Goal: Transaction & Acquisition: Purchase product/service

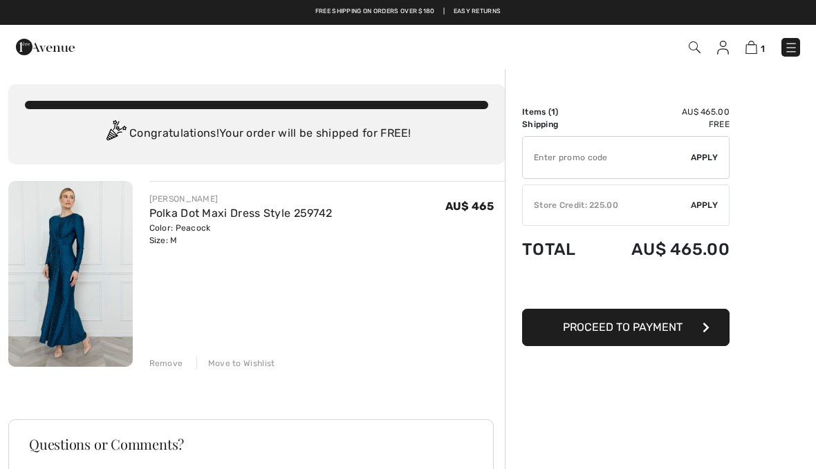
click at [168, 366] on div "Remove" at bounding box center [166, 363] width 34 height 12
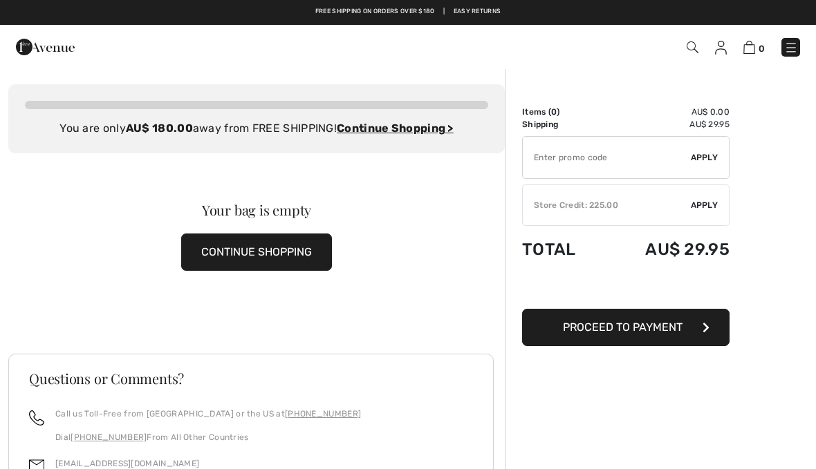
click at [31, 50] on img at bounding box center [45, 47] width 59 height 28
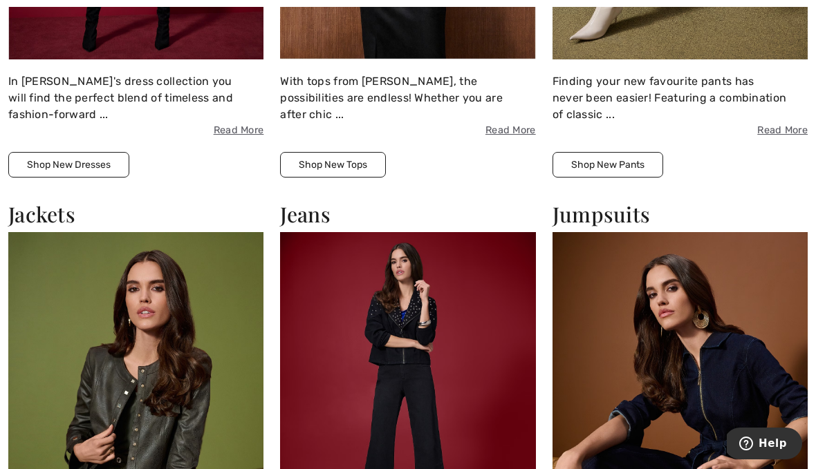
scroll to position [1372, 0]
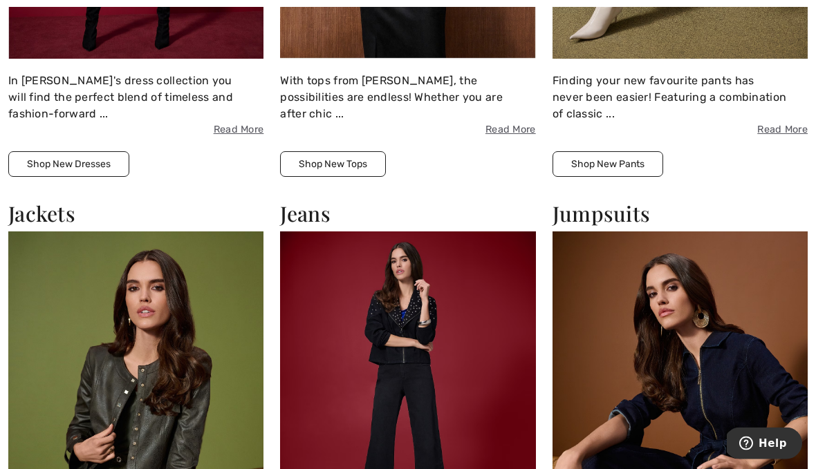
click at [480, 347] on img at bounding box center [407, 388] width 255 height 312
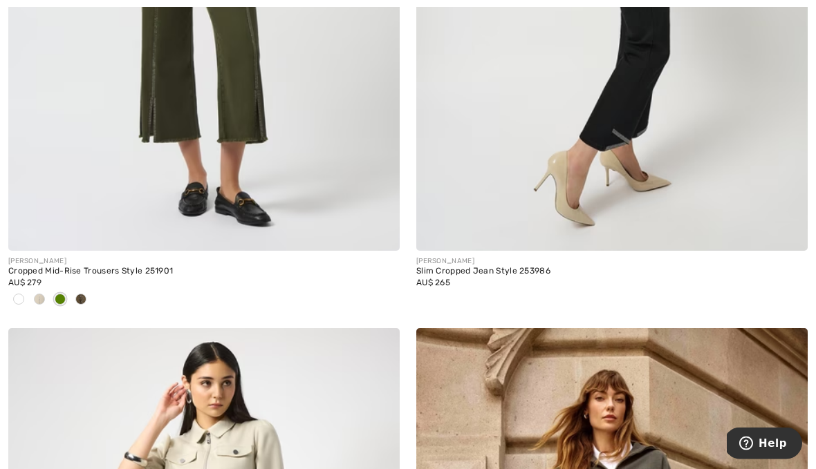
scroll to position [9171, 0]
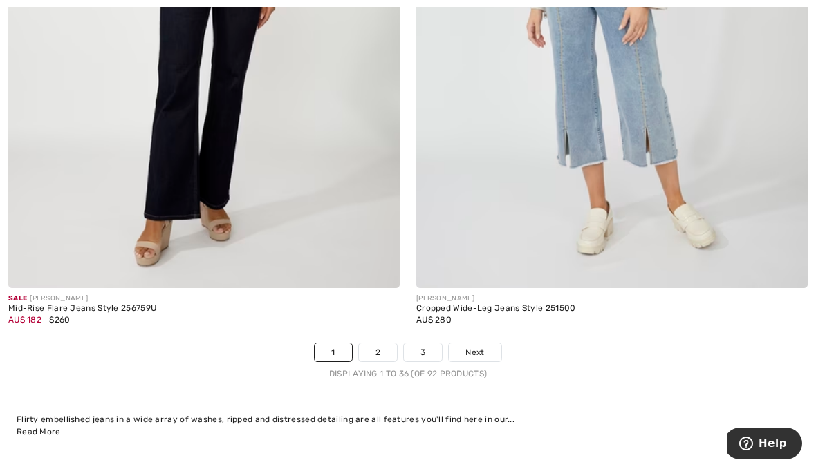
scroll to position [11787, 0]
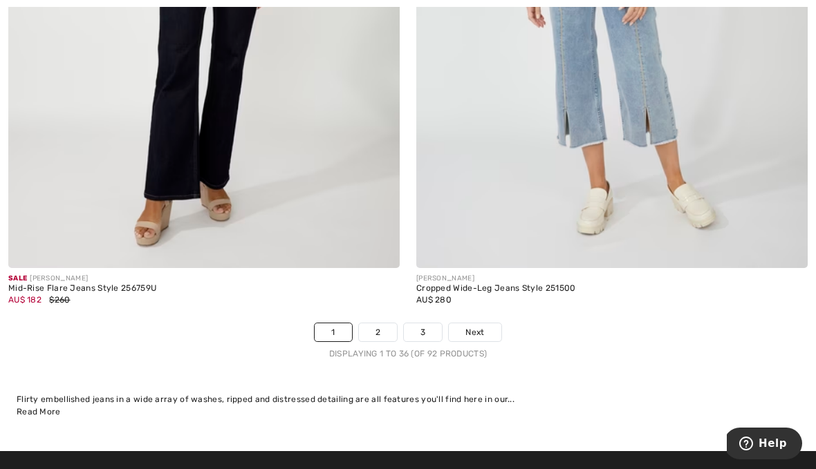
click at [487, 324] on link "Next" at bounding box center [475, 333] width 52 height 18
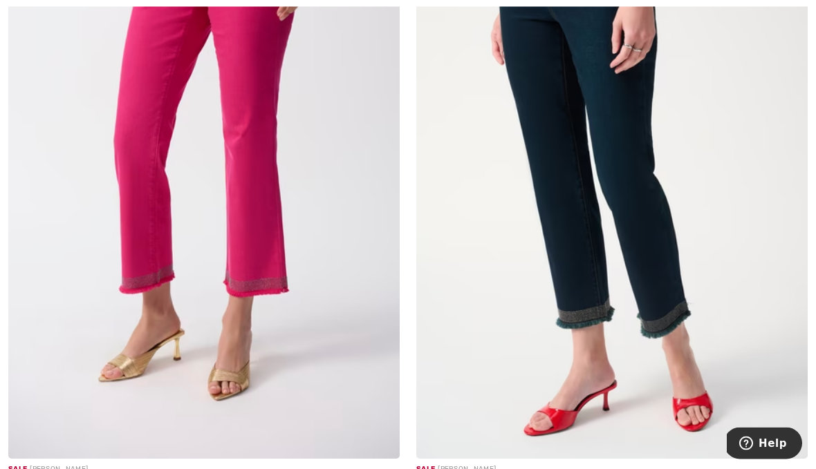
scroll to position [10268, 0]
click at [248, 283] on img at bounding box center [203, 165] width 391 height 587
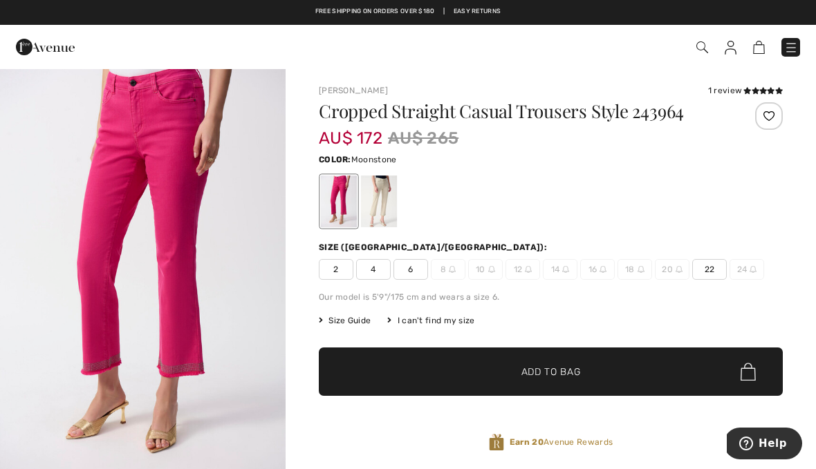
click at [386, 205] on div at bounding box center [379, 202] width 36 height 52
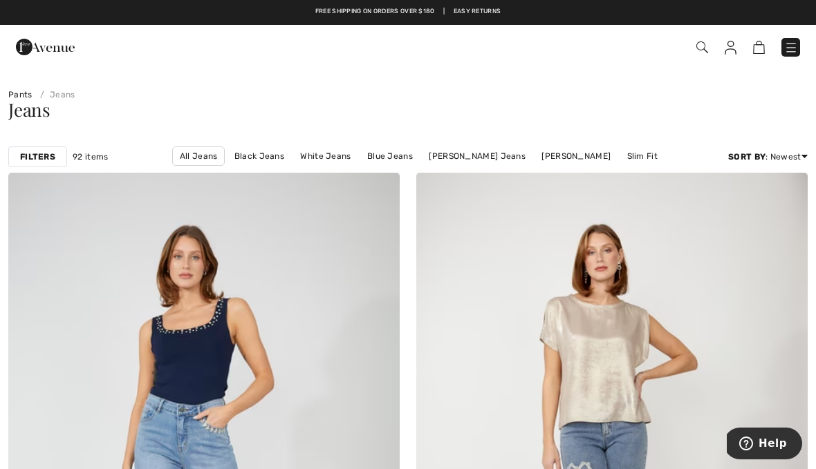
click at [410, 166] on link "Wide Fit" at bounding box center [387, 175] width 46 height 18
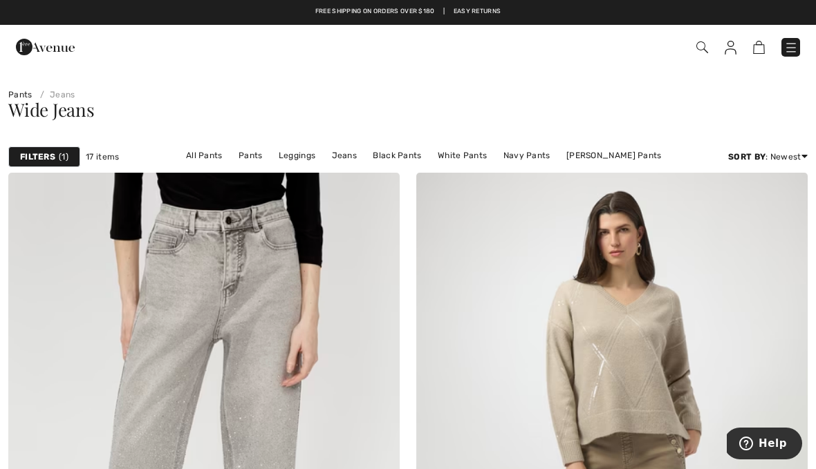
click at [19, 95] on link "Pants" at bounding box center [20, 95] width 24 height 10
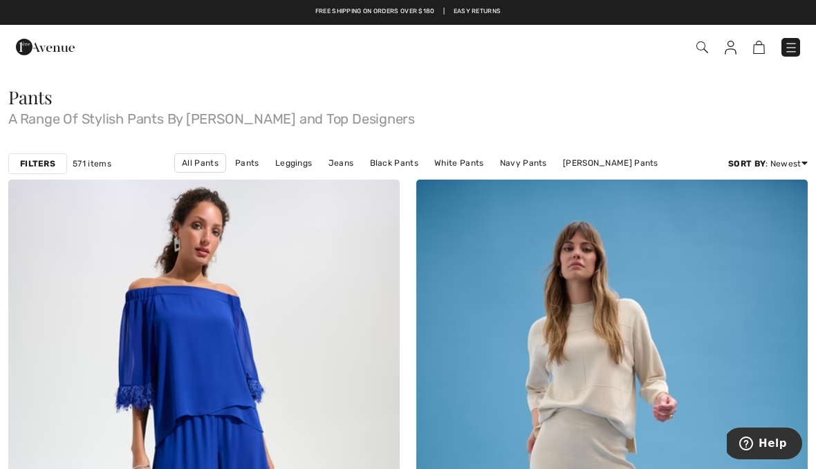
click at [39, 165] on strong "Filters" at bounding box center [37, 164] width 35 height 12
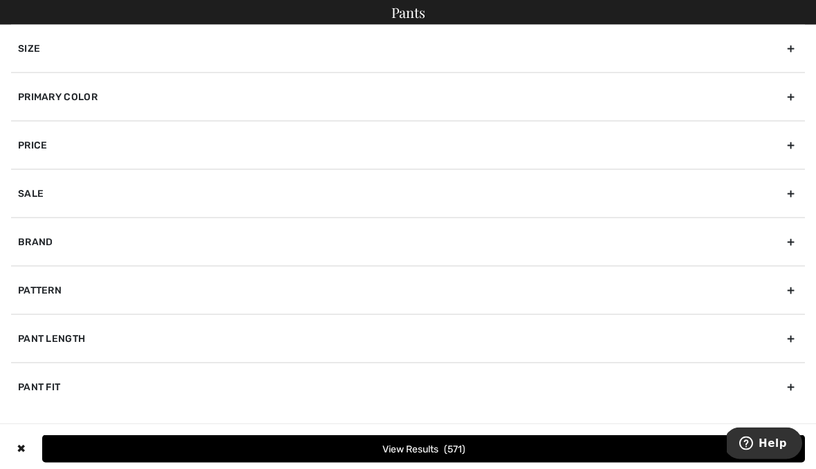
scroll to position [23, 0]
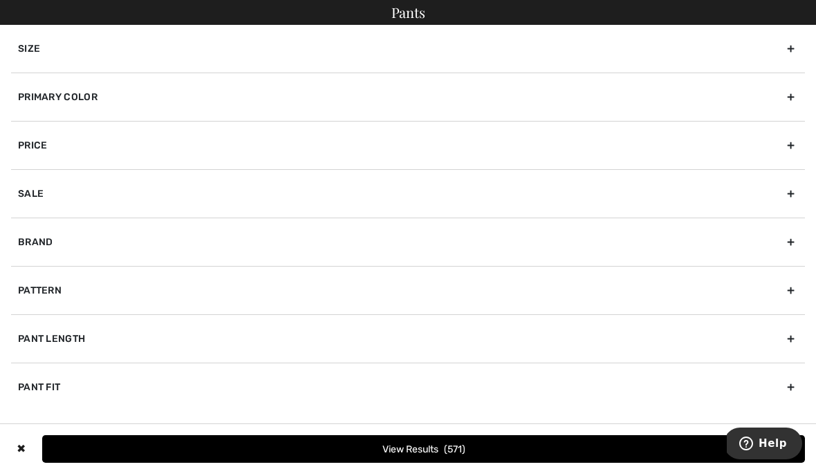
click at [263, 283] on div "Pattern" at bounding box center [408, 290] width 794 height 48
click at [200, 383] on div "Pant Length" at bounding box center [408, 384] width 794 height 48
click at [23, 384] on input"] "Ankle" at bounding box center [23, 384] width 10 height 10
checkbox input"] "true"
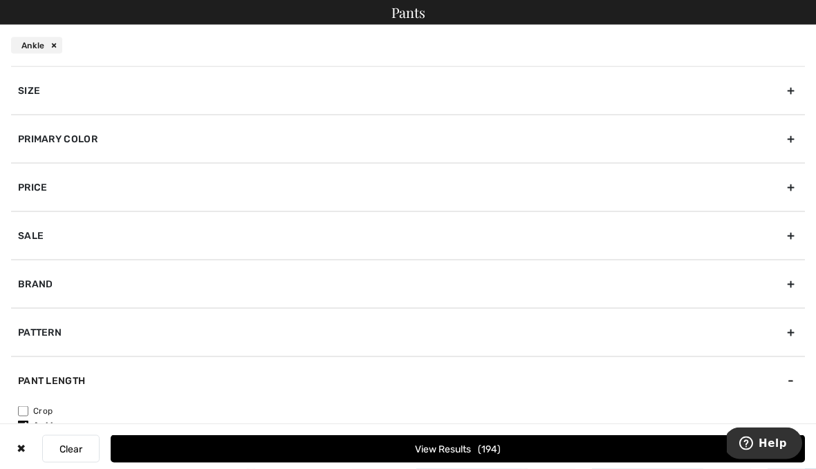
scroll to position [268, 0]
click at [292, 136] on div "Primary Color" at bounding box center [408, 139] width 794 height 48
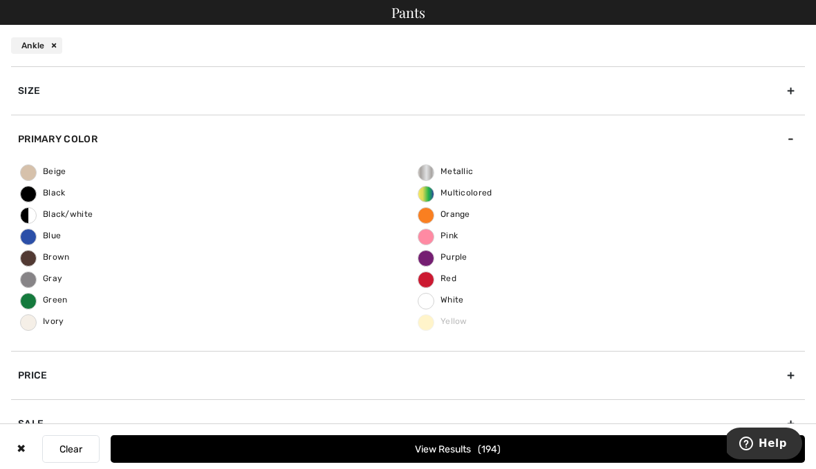
click at [65, 299] on span "Green" at bounding box center [44, 300] width 47 height 10
click at [0, 0] on input "Green" at bounding box center [0, 0] width 0 height 0
click at [73, 218] on div "Black/white" at bounding box center [74, 211] width 67 height 20
click at [669, 303] on div "Beige Black Black/white Blue Brown Gray Green Ivory Metallic Multicolored Orang…" at bounding box center [408, 257] width 794 height 188
click at [453, 280] on span "Red" at bounding box center [437, 279] width 38 height 10
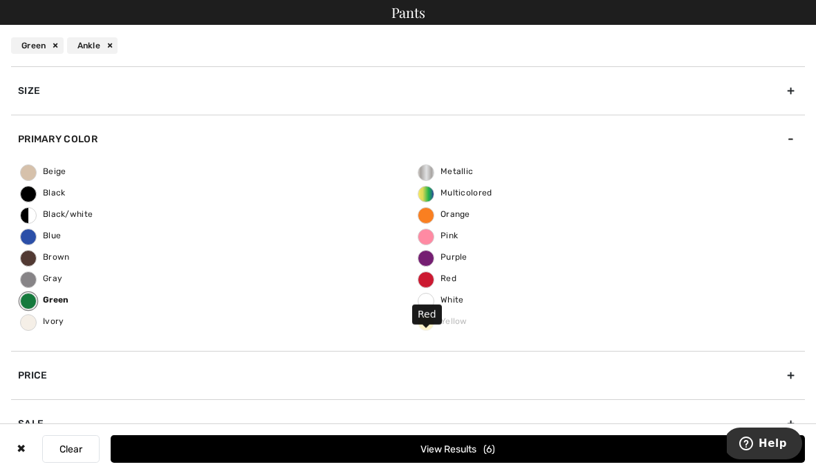
click at [0, 0] on input "Red" at bounding box center [0, 0] width 0 height 0
click at [461, 260] on span "Purple" at bounding box center [442, 257] width 49 height 10
click at [0, 0] on input "Purple" at bounding box center [0, 0] width 0 height 0
click at [456, 239] on span "Pink" at bounding box center [437, 236] width 39 height 10
click at [0, 0] on input "Pink" at bounding box center [0, 0] width 0 height 0
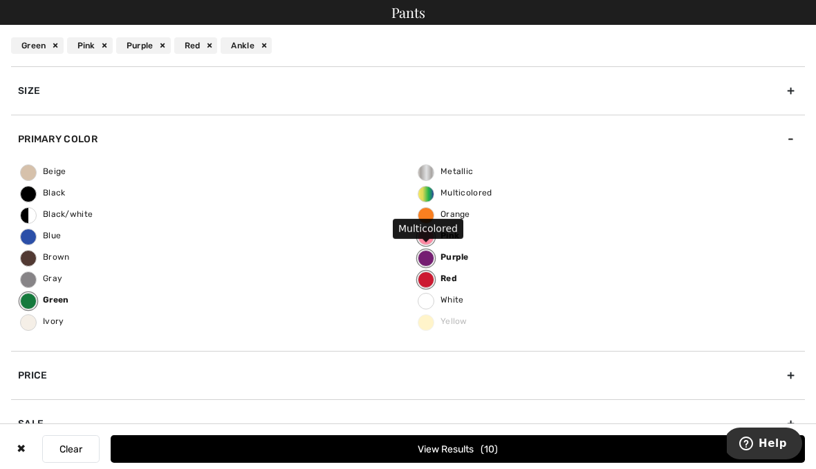
click at [471, 196] on span "Multicolored" at bounding box center [455, 193] width 74 height 10
click at [0, 0] on input "Multicolored" at bounding box center [0, 0] width 0 height 0
click at [467, 226] on div "Beige Black Black/white Blue Brown Gray Green Ivory Metallic Multicolored Orang…" at bounding box center [408, 257] width 794 height 188
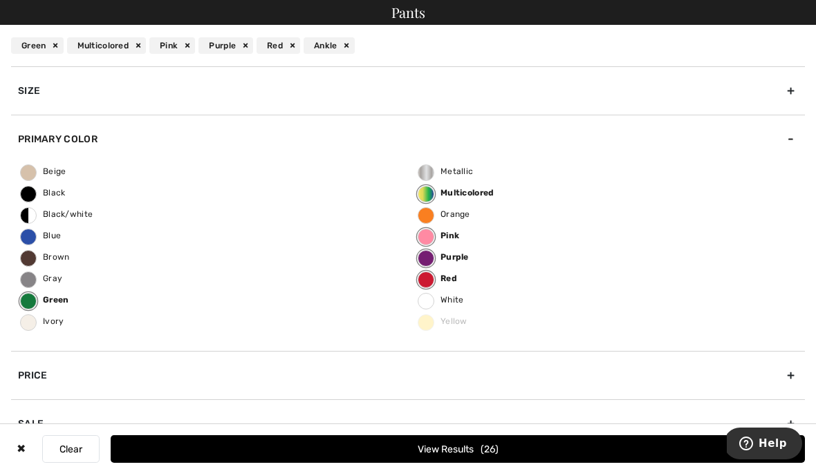
click at [490, 463] on button "View Results 26" at bounding box center [458, 450] width 694 height 28
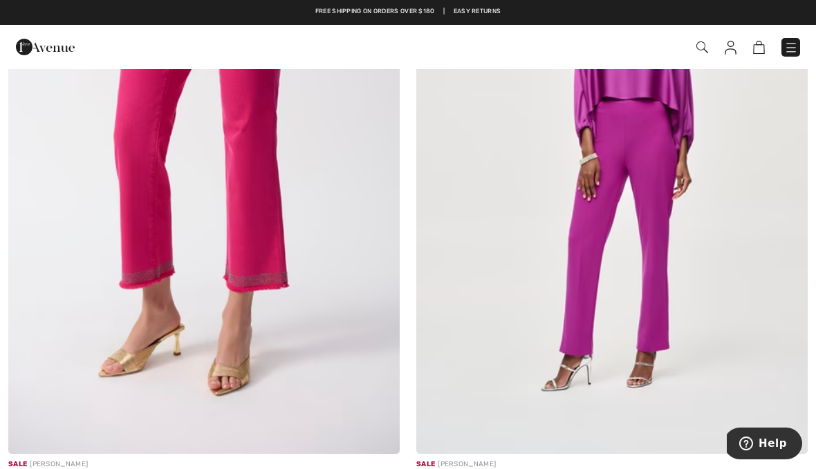
click at [325, 272] on img at bounding box center [203, 160] width 391 height 587
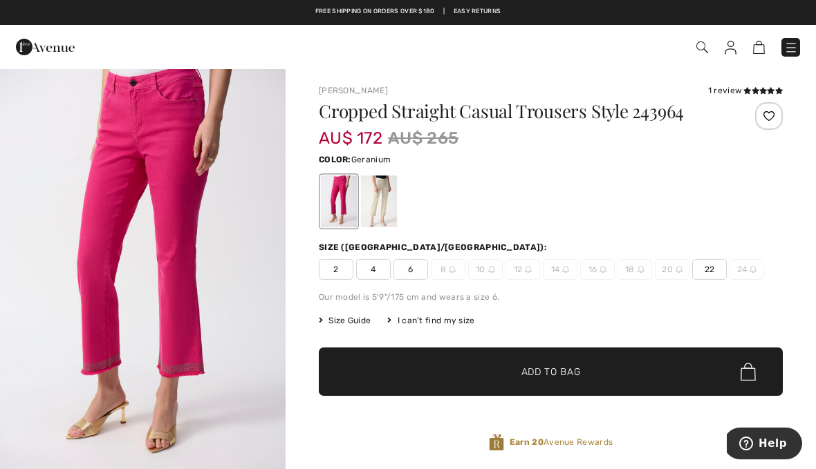
click at [384, 205] on div at bounding box center [379, 202] width 36 height 52
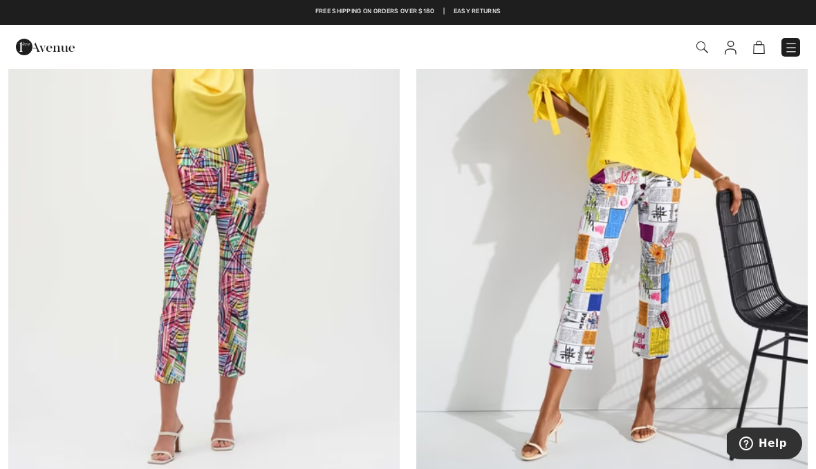
scroll to position [3498, 0]
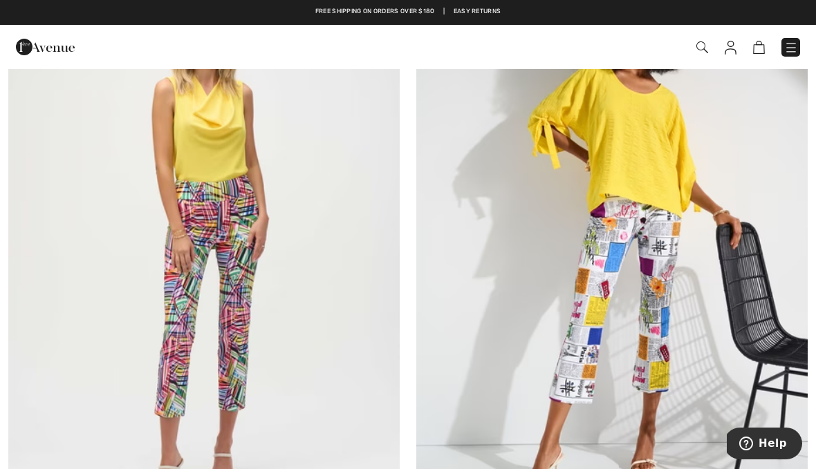
click at [283, 321] on img at bounding box center [203, 243] width 391 height 587
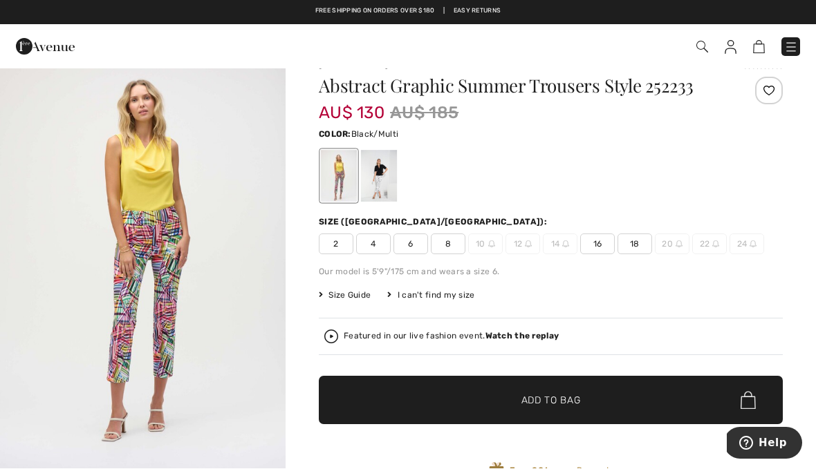
scroll to position [26, 0]
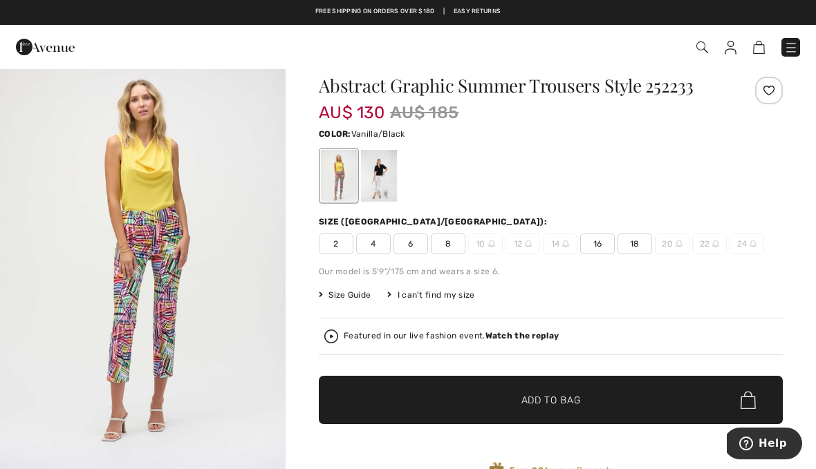
click at [382, 184] on div at bounding box center [379, 176] width 36 height 52
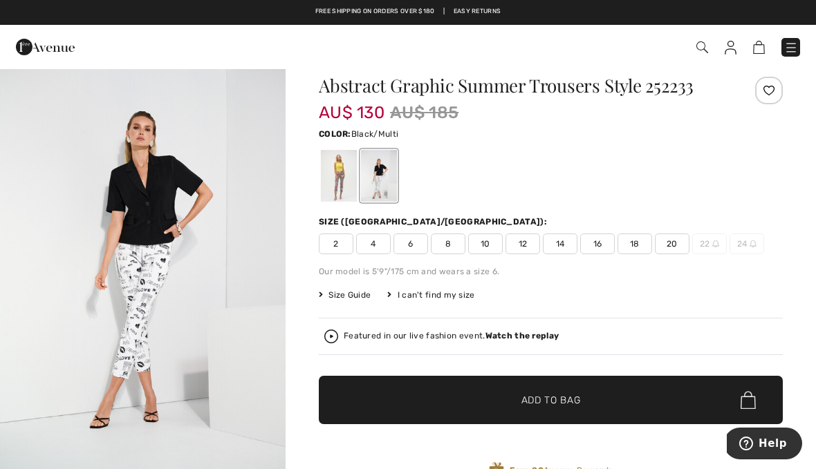
click at [346, 173] on div at bounding box center [339, 176] width 36 height 52
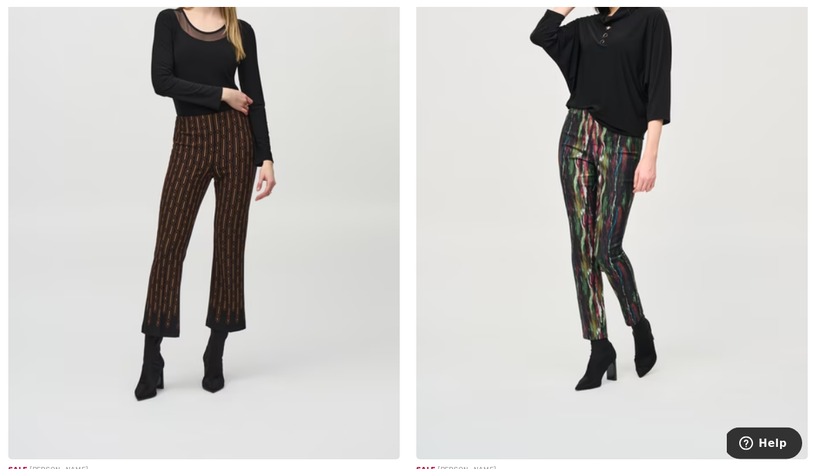
scroll to position [5673, 0]
click at [729, 366] on img at bounding box center [611, 166] width 391 height 587
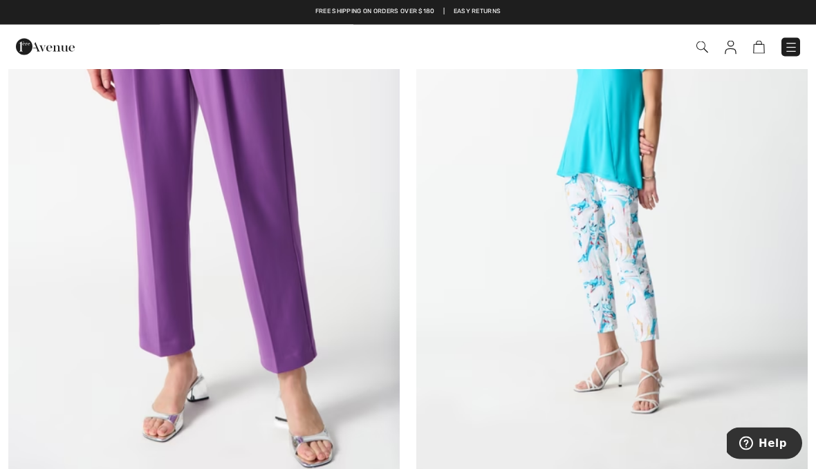
scroll to position [6965, 0]
click at [703, 371] on img at bounding box center [611, 179] width 391 height 587
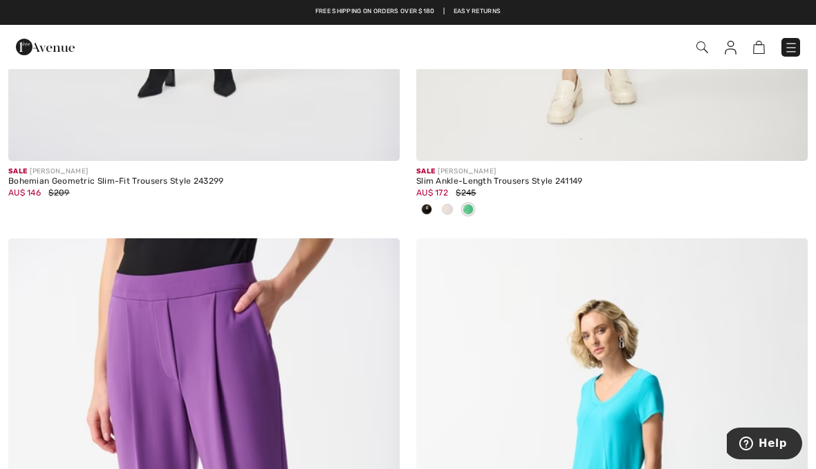
scroll to position [6611, 0]
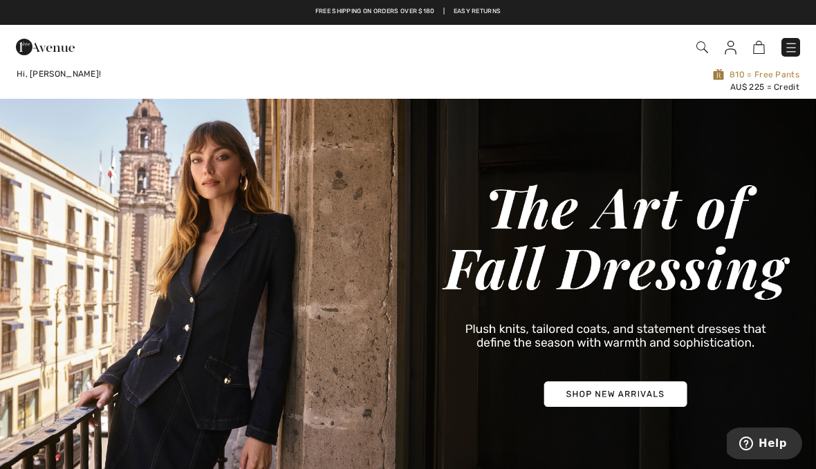
click at [697, 50] on img at bounding box center [702, 47] width 12 height 12
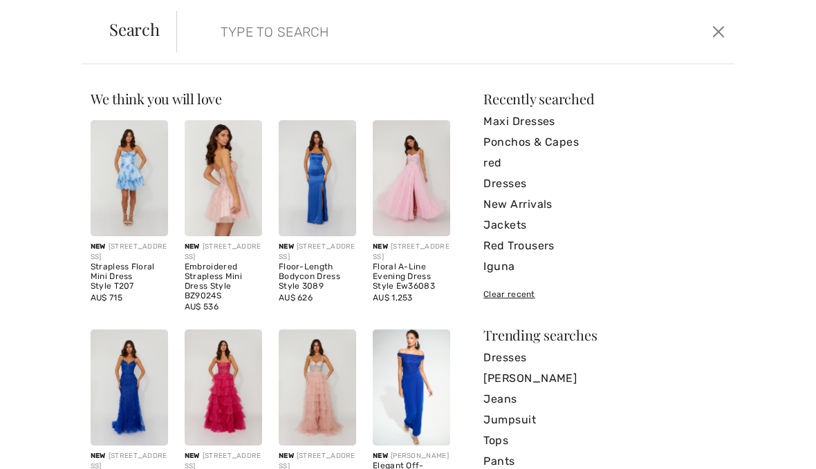
click at [319, 35] on input "search" at bounding box center [397, 31] width 374 height 41
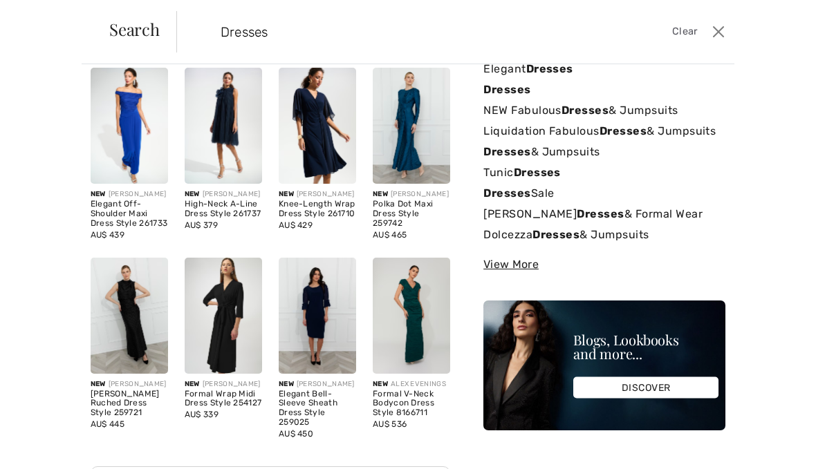
scroll to position [48, 0]
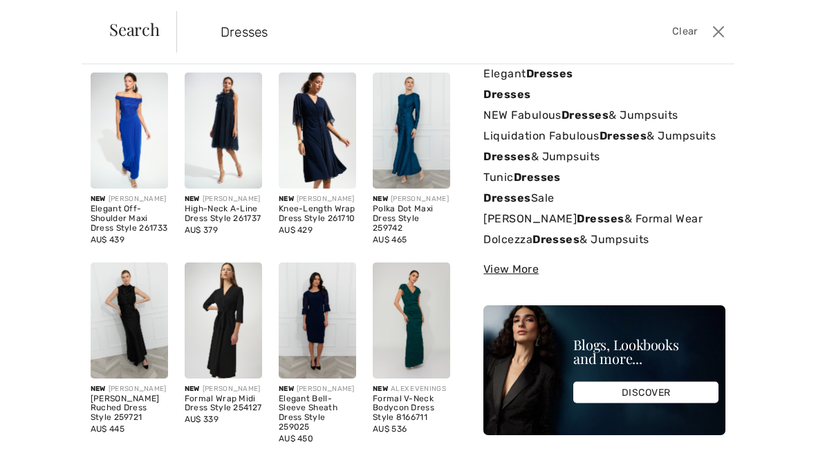
type input "Dresses"
click at [423, 150] on img at bounding box center [411, 131] width 77 height 116
click at [415, 153] on img at bounding box center [411, 131] width 77 height 116
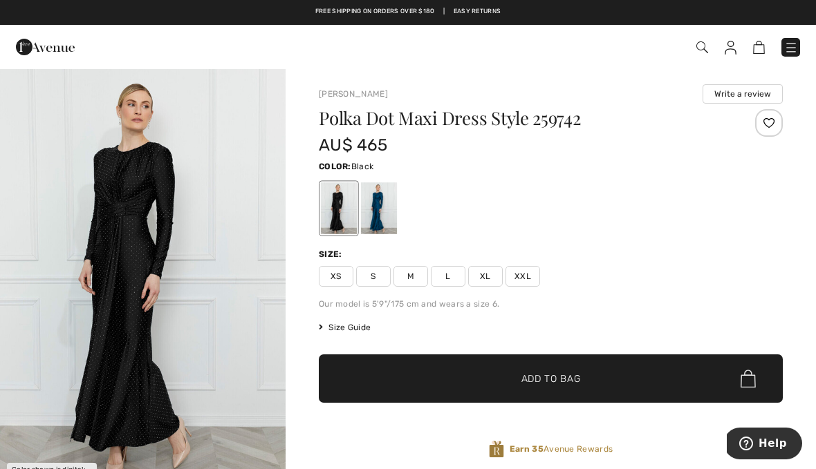
click at [411, 277] on span "M" at bounding box center [410, 276] width 35 height 21
click at [519, 391] on span "✔ Added to Bag Add to Bag" at bounding box center [551, 379] width 464 height 48
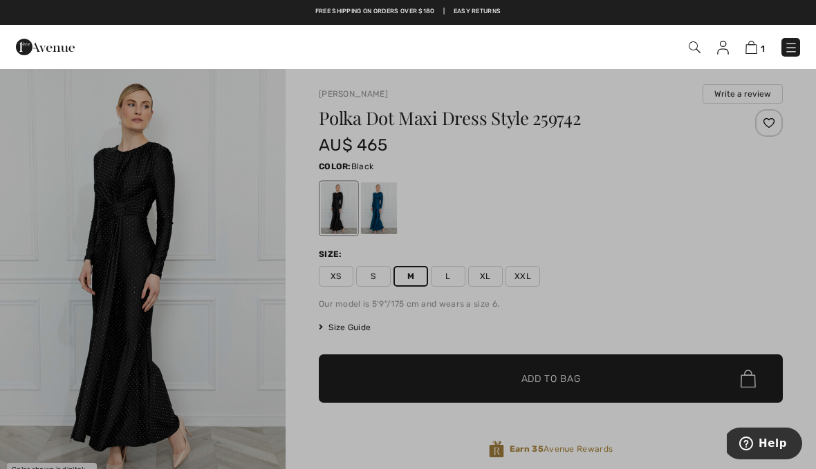
click at [717, 53] on img at bounding box center [723, 48] width 12 height 14
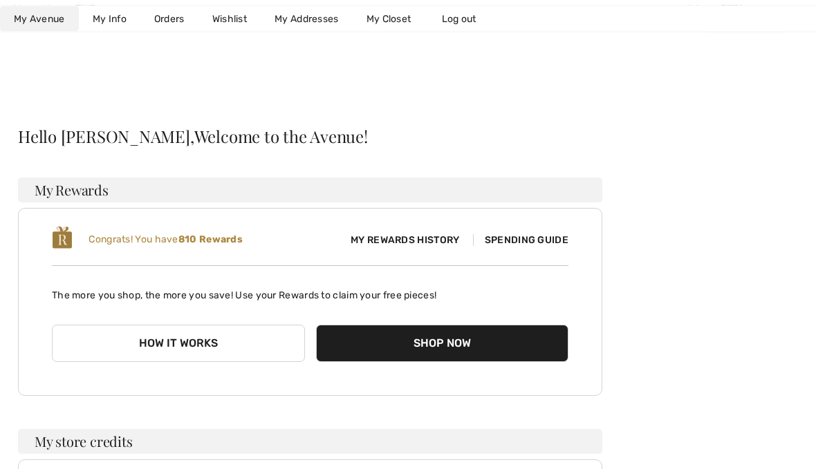
click at [542, 243] on span "Spending Guide" at bounding box center [520, 241] width 95 height 12
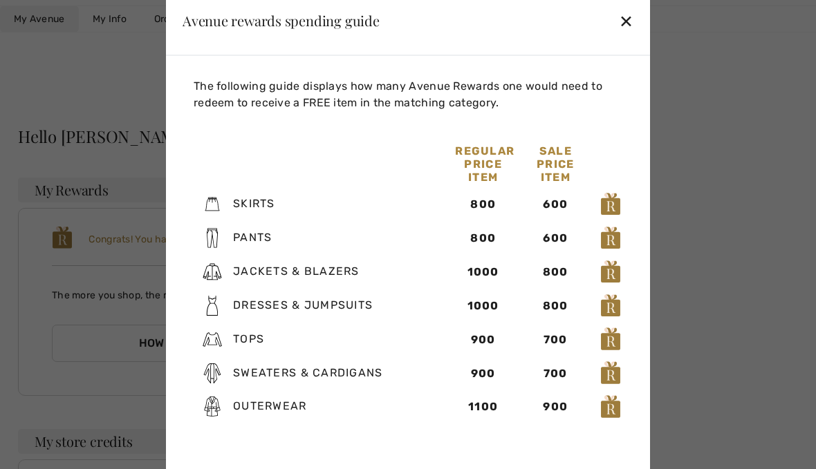
click at [624, 55] on div "Avenue rewards spending guide ✕" at bounding box center [408, 20] width 484 height 69
click at [620, 35] on div "✕" at bounding box center [626, 20] width 15 height 29
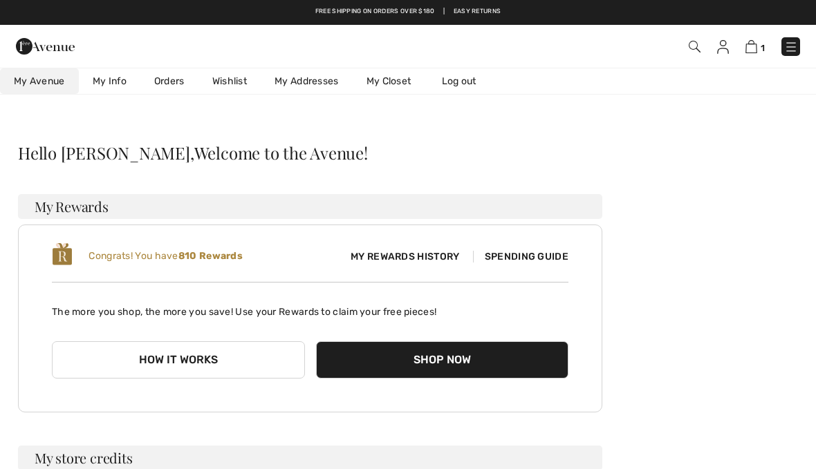
scroll to position [0, 0]
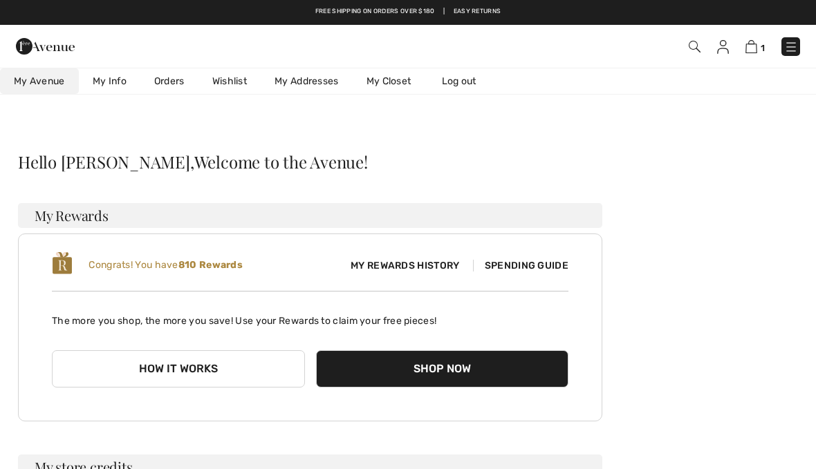
click at [746, 53] on img at bounding box center [751, 46] width 12 height 13
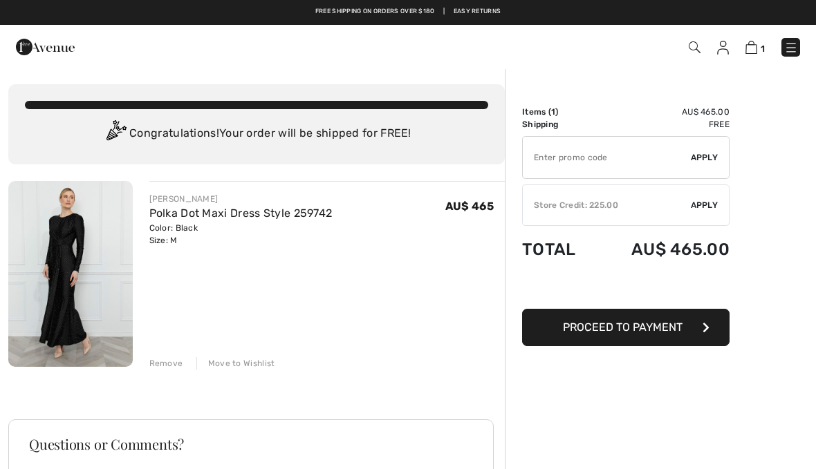
click at [642, 205] on div "Store Credit: 225.00" at bounding box center [607, 205] width 168 height 12
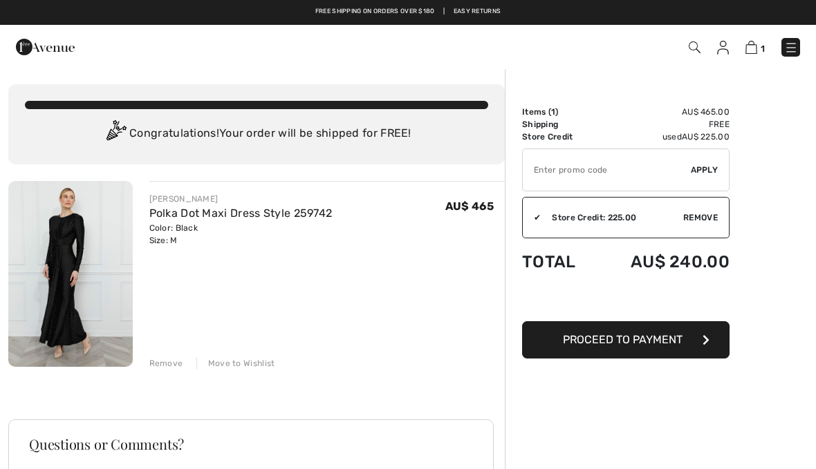
click at [613, 346] on span "Proceed to Payment" at bounding box center [623, 339] width 120 height 13
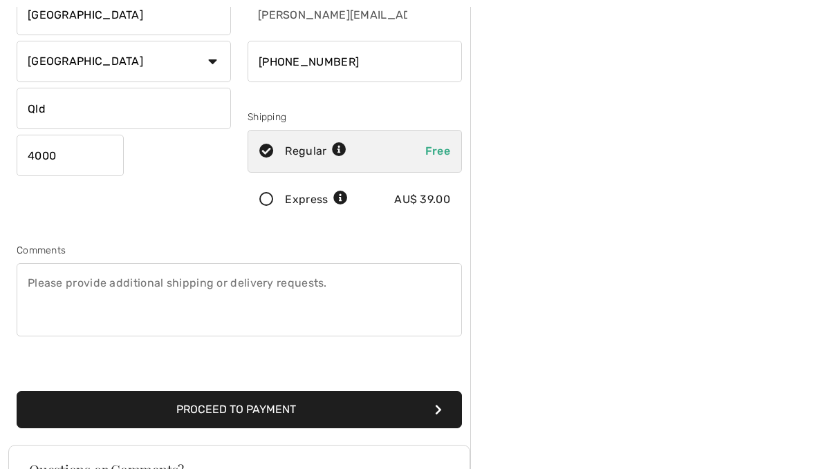
scroll to position [209, 0]
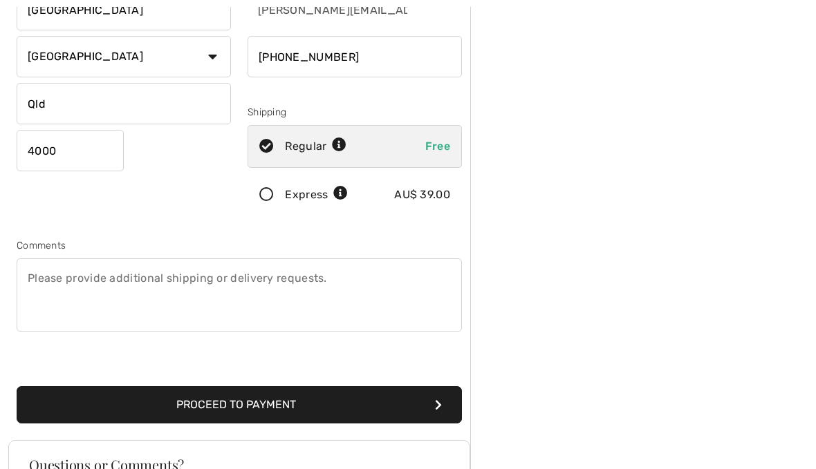
click at [384, 402] on button "Proceed to Payment" at bounding box center [239, 405] width 445 height 37
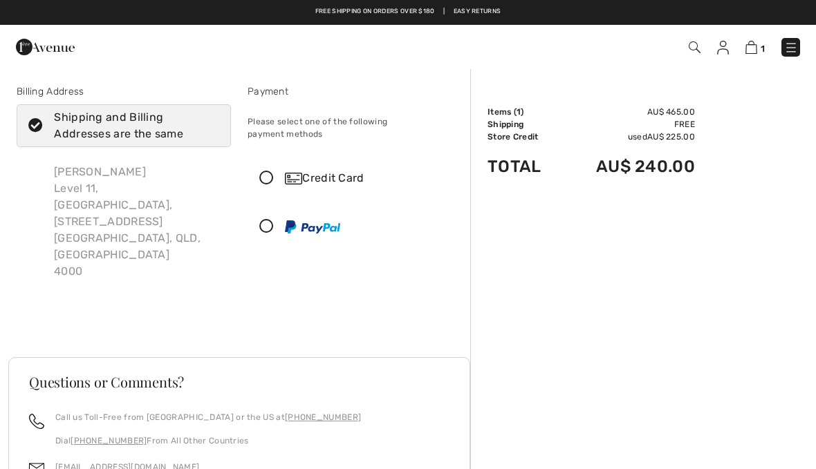
click at [338, 170] on div "Credit Card" at bounding box center [368, 178] width 167 height 17
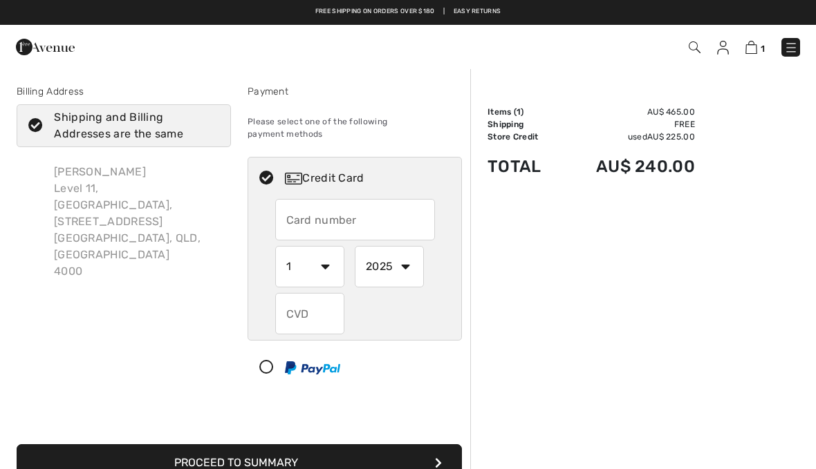
click at [409, 206] on input "text" at bounding box center [355, 219] width 160 height 41
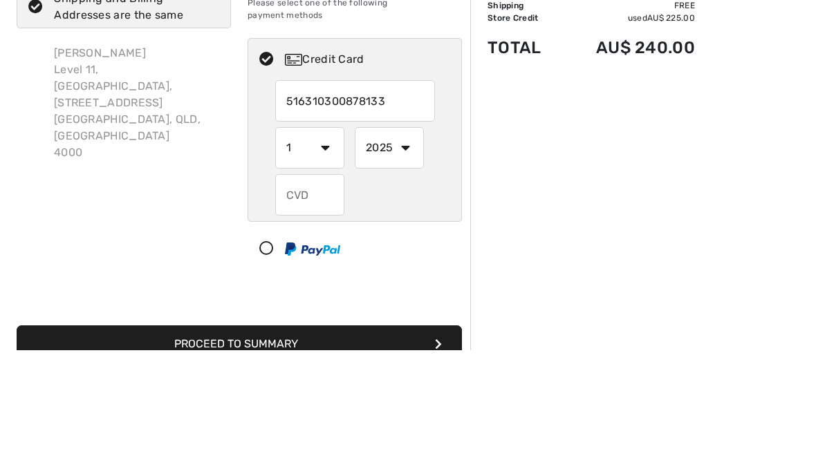
type input "[CREDIT_CARD_NUMBER]"
select select "11"
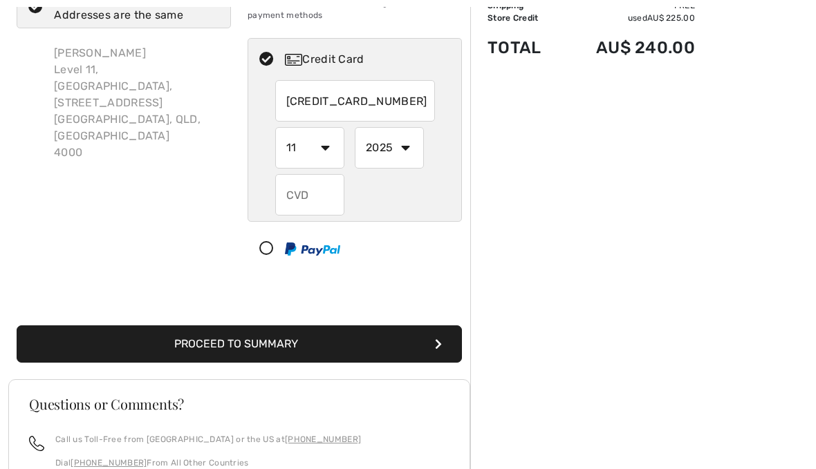
click at [317, 189] on input "text" at bounding box center [309, 194] width 69 height 41
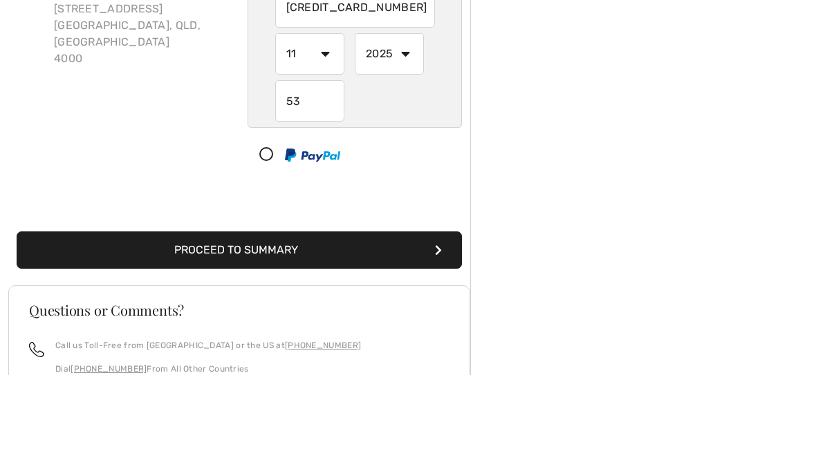
type input "538"
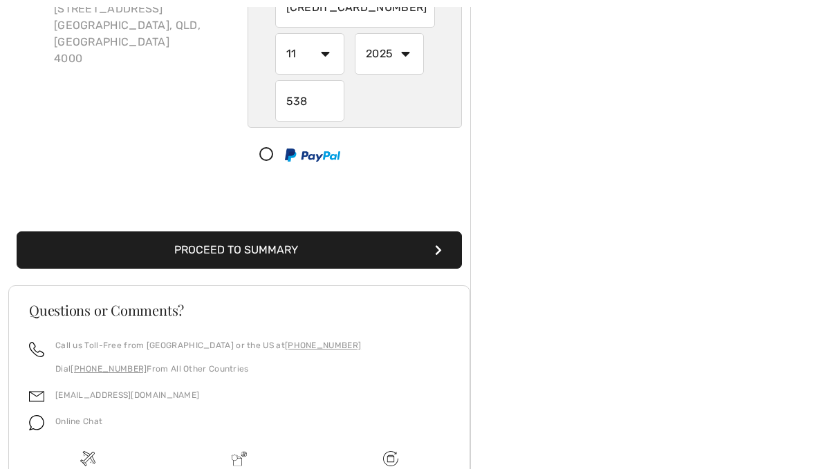
click at [386, 237] on button "Proceed to Summary" at bounding box center [239, 250] width 445 height 37
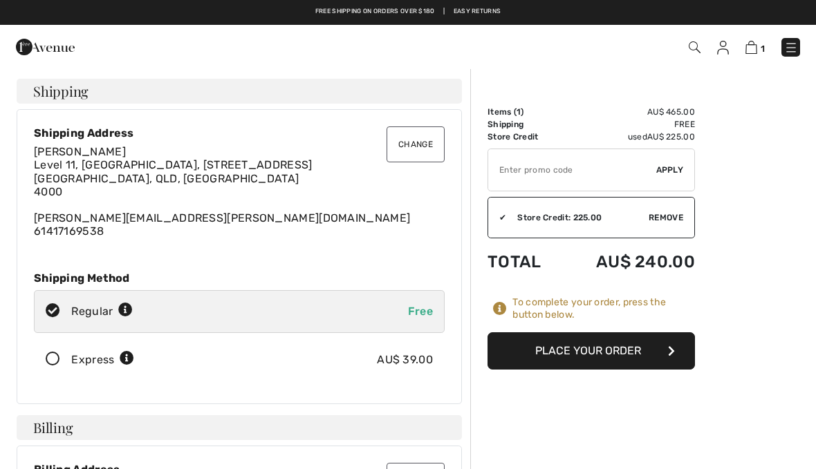
click at [628, 357] on button "Place Your Order" at bounding box center [590, 351] width 207 height 37
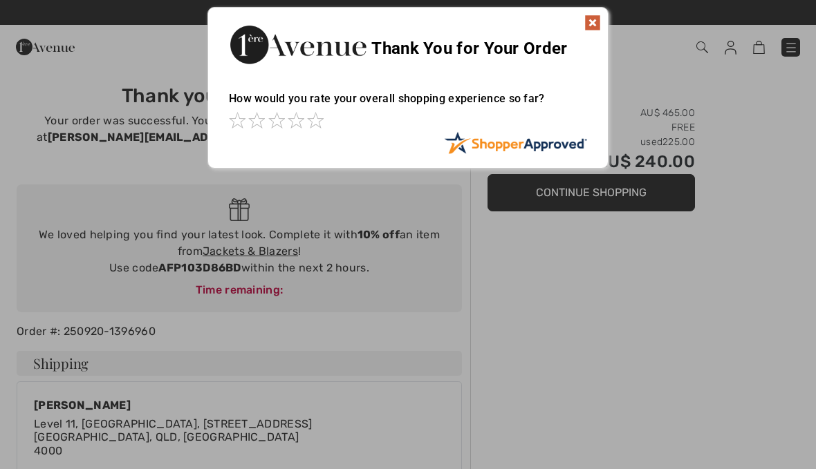
click at [758, 160] on div "Sorry! Something went wrong. Close Thank You for Your Order How would you rate …" at bounding box center [408, 88] width 816 height 176
